Goal: Information Seeking & Learning: Learn about a topic

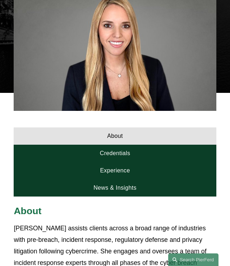
scroll to position [227, 0]
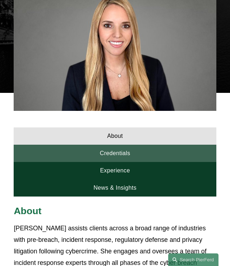
click at [91, 145] on link "Credentials" at bounding box center [115, 153] width 202 height 17
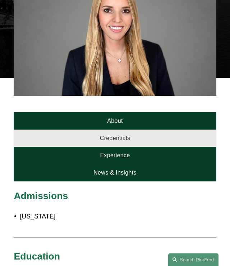
scroll to position [246, 0]
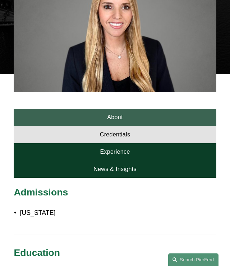
click at [93, 115] on link "About" at bounding box center [115, 117] width 202 height 17
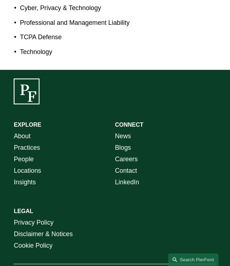
scroll to position [279, 0]
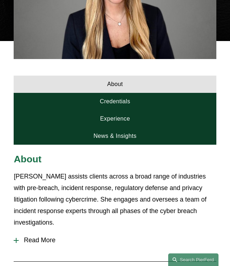
click at [37, 237] on span "Read More" at bounding box center [117, 240] width 197 height 8
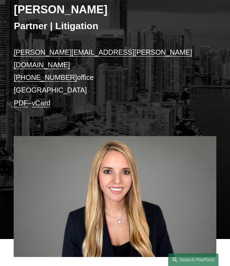
scroll to position [32, 0]
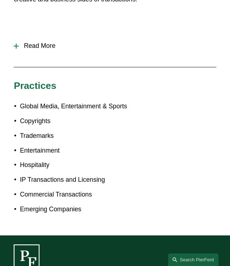
scroll to position [368, 0]
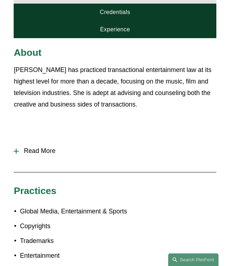
click at [55, 147] on span "Read More" at bounding box center [117, 151] width 197 height 8
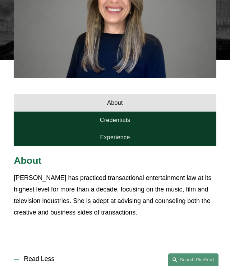
scroll to position [241, 0]
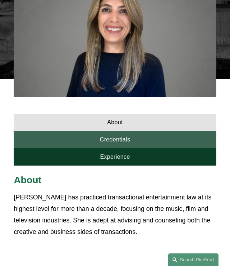
click at [91, 131] on link "Credentials" at bounding box center [115, 139] width 202 height 17
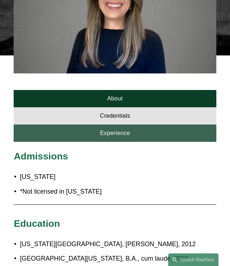
scroll to position [272, 0]
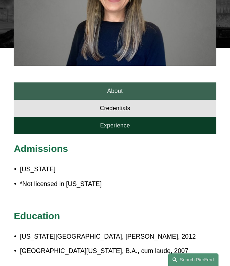
click at [173, 82] on link "About" at bounding box center [115, 90] width 202 height 17
